Goal: Find specific fact: Find specific fact

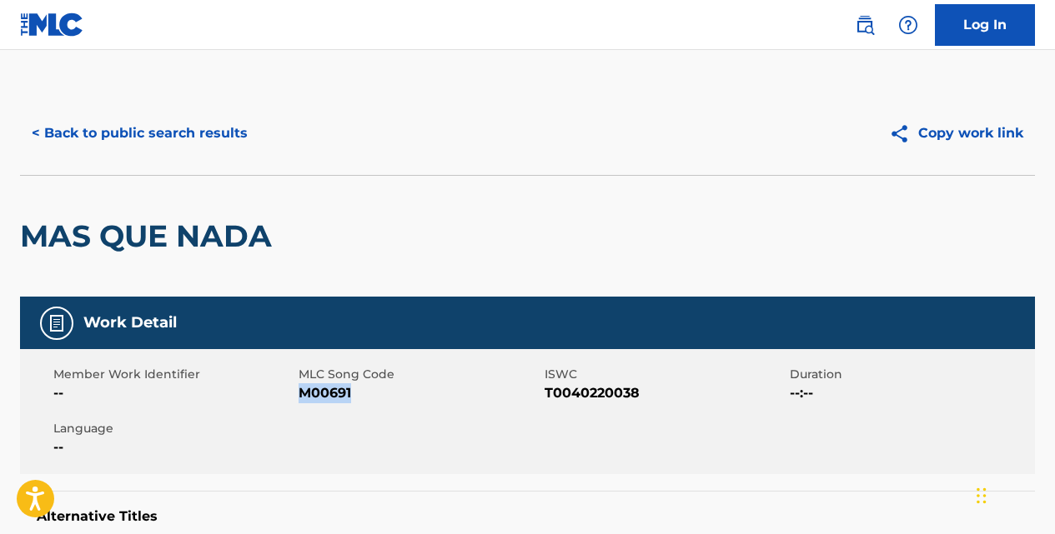
click at [217, 132] on button "< Back to public search results" at bounding box center [139, 134] width 239 height 42
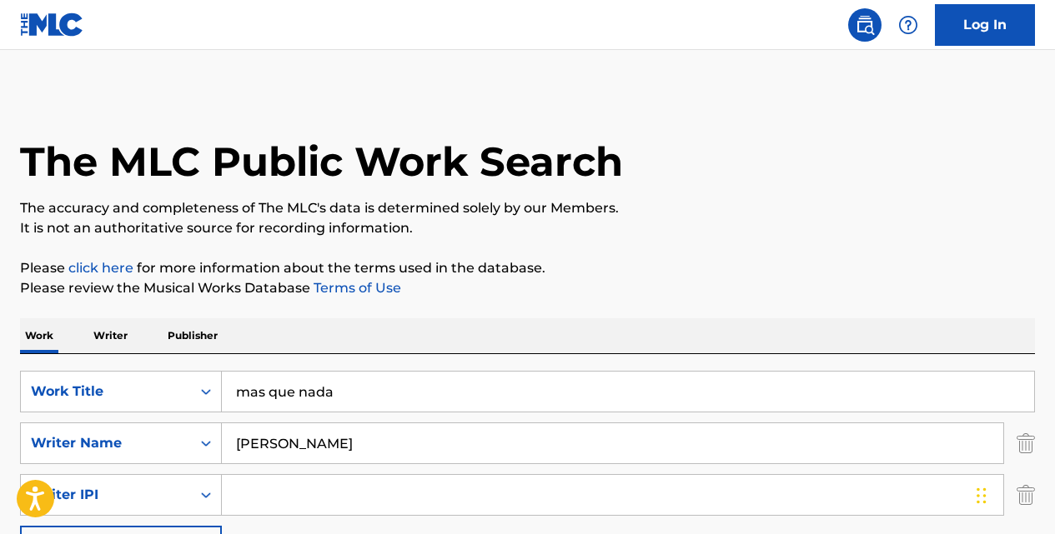
click at [356, 388] on input "mas que nada" at bounding box center [628, 392] width 812 height 40
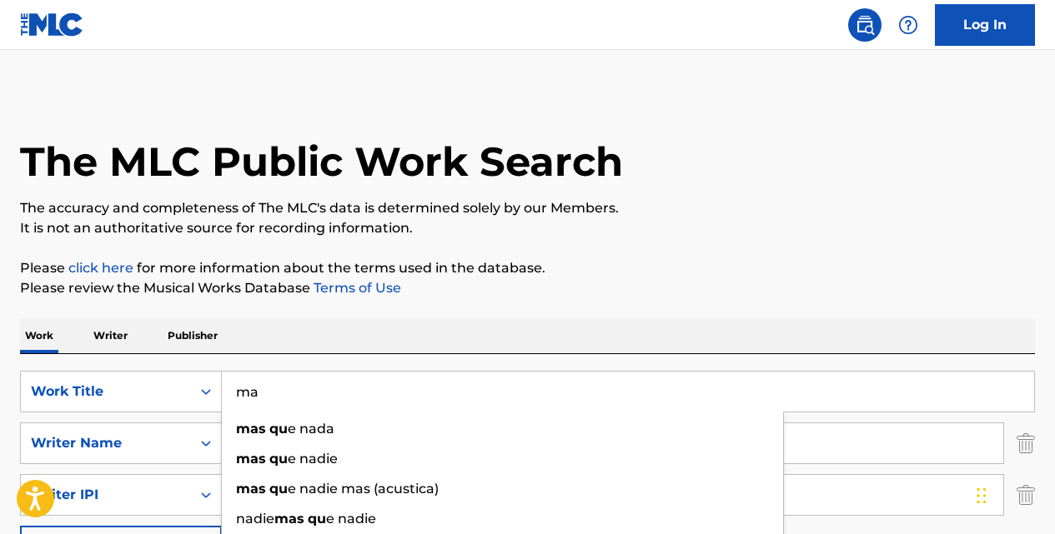
type input "m"
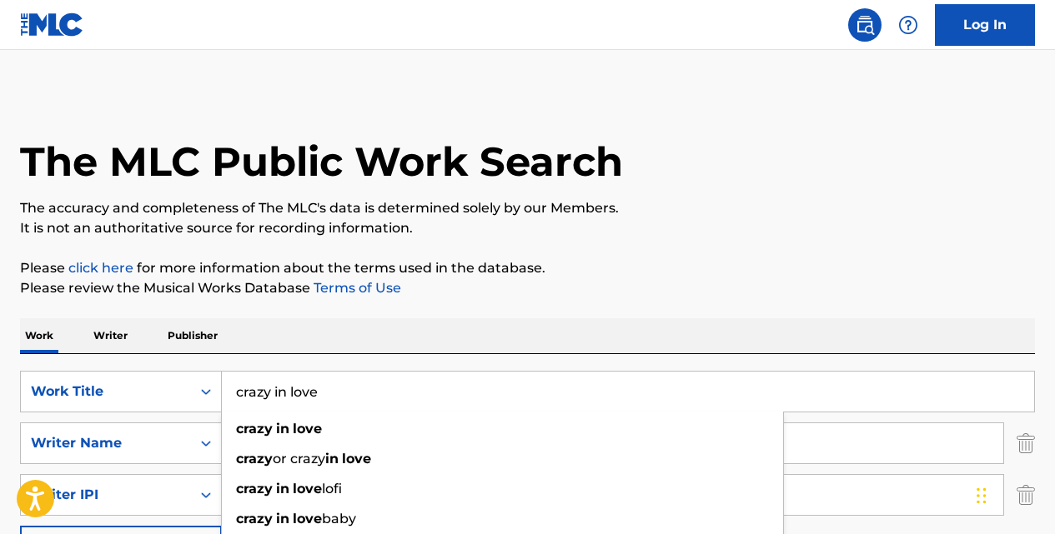
type input "crazy in love"
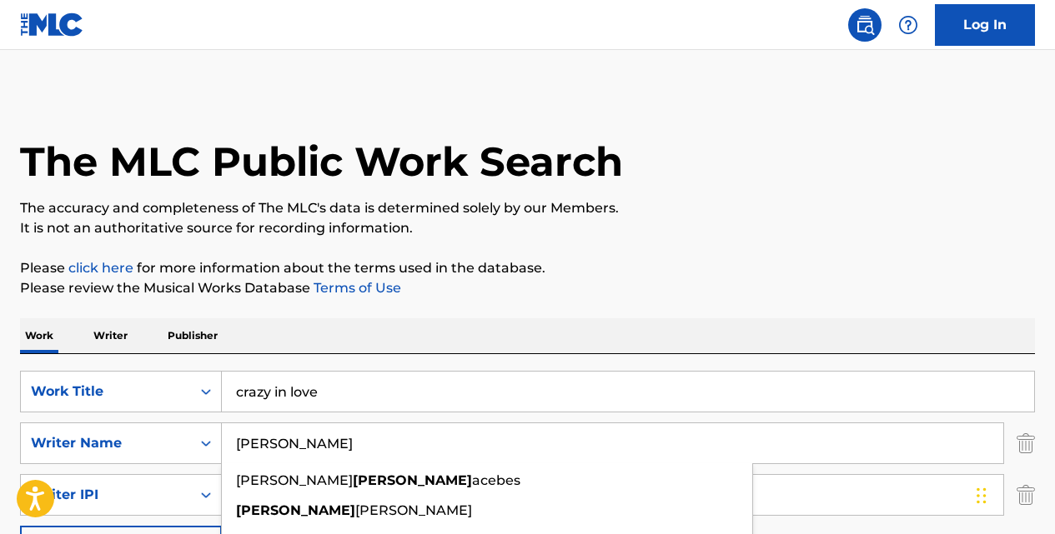
type input "[PERSON_NAME]"
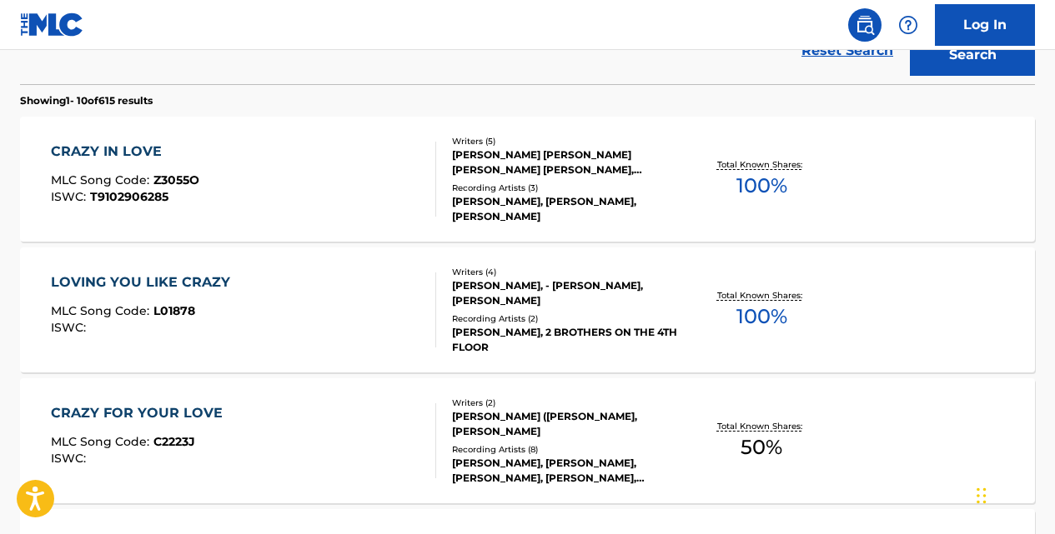
scroll to position [544, 0]
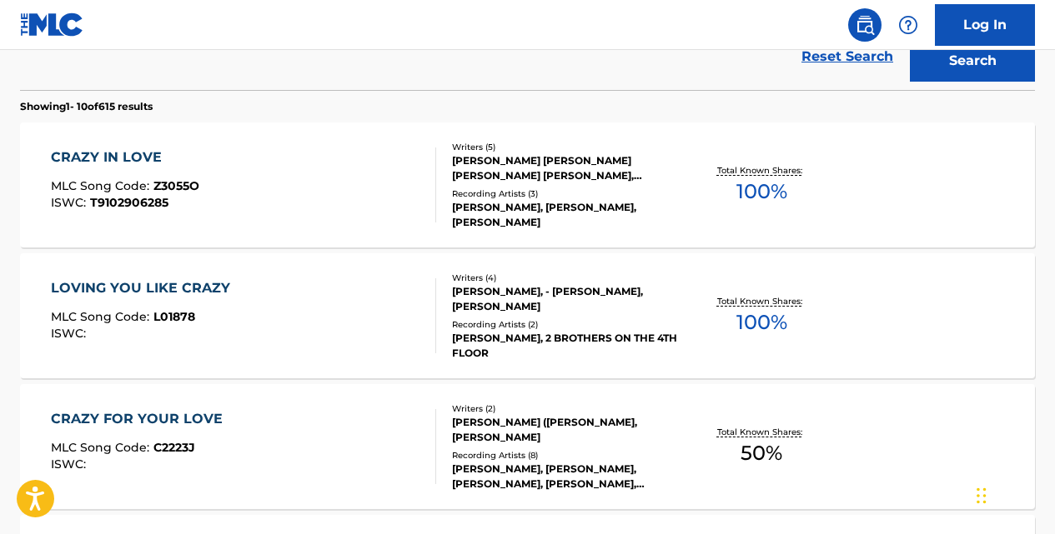
click at [146, 154] on div "CRAZY IN LOVE" at bounding box center [125, 158] width 148 height 20
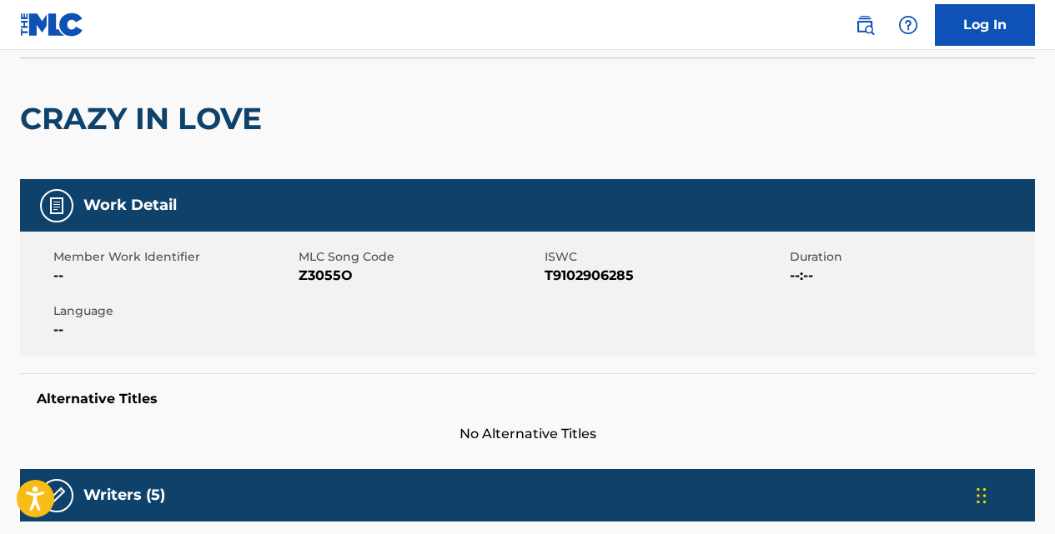
scroll to position [117, 0]
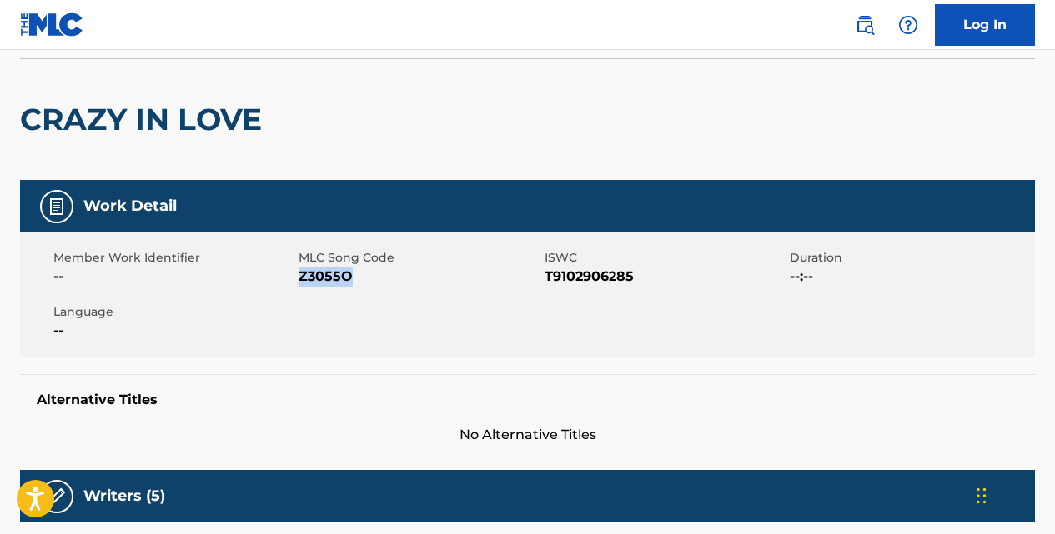
drag, startPoint x: 353, startPoint y: 274, endPoint x: 300, endPoint y: 278, distance: 52.6
click at [300, 278] on span "Z3055O" at bounding box center [418, 277] width 241 height 20
copy span "Z3055O"
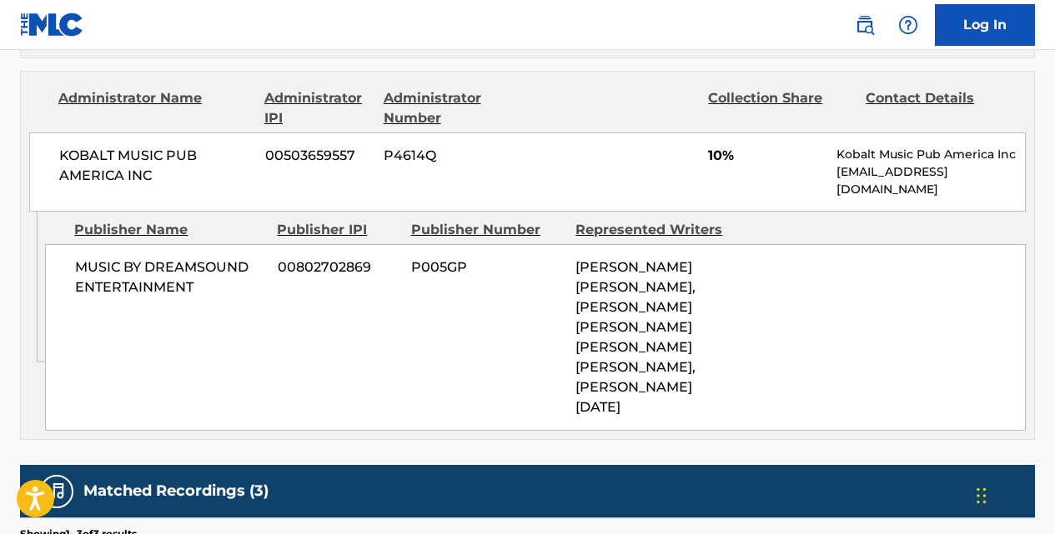
scroll to position [2423, 0]
